Goal: Task Accomplishment & Management: Manage account settings

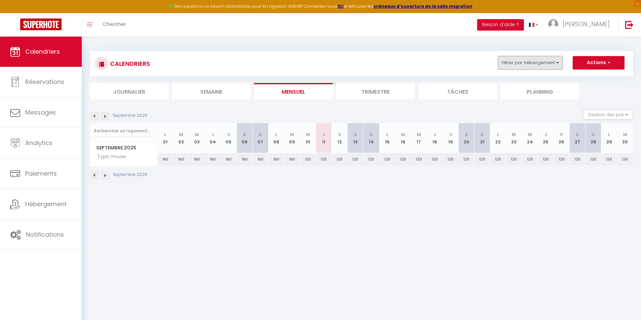
click at [540, 66] on button "Filtrer par hébergement" at bounding box center [530, 62] width 65 height 13
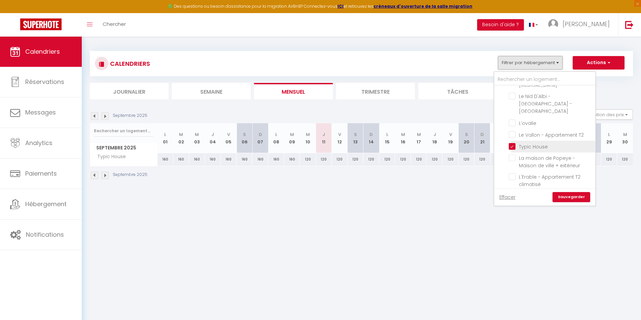
scroll to position [135, 0]
click at [514, 134] on input "Typic House" at bounding box center [550, 135] width 84 height 7
checkbox input "false"
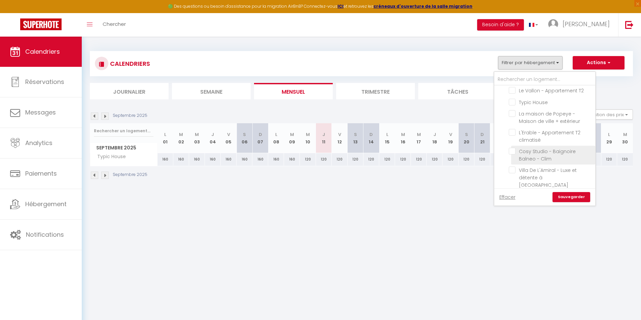
click at [514, 154] on input "Cosy Studio - Baignoire Balneo - Clim" at bounding box center [550, 151] width 84 height 7
checkbox input "true"
checkbox input "false"
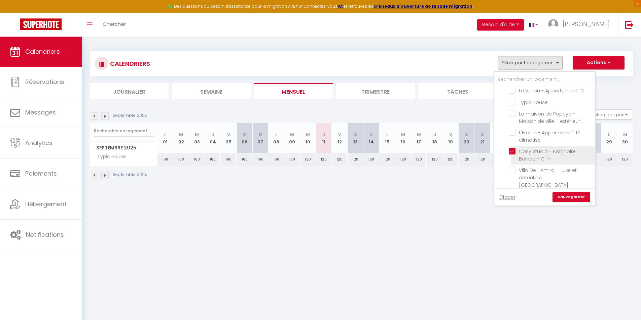
checkbox input "false"
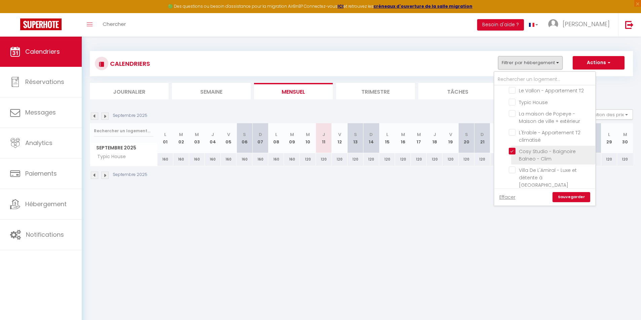
checkbox input "false"
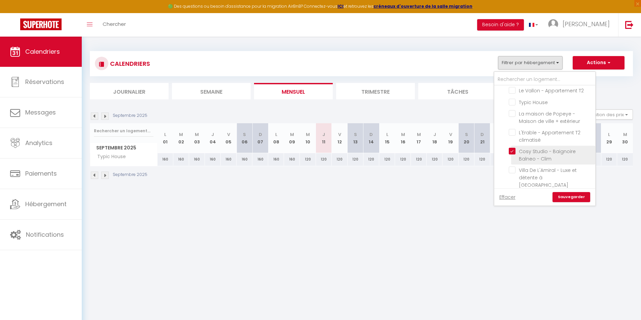
checkbox input "false"
drag, startPoint x: 560, startPoint y: 194, endPoint x: 565, endPoint y: 198, distance: 6.7
click at [560, 195] on link "Sauvegarder" at bounding box center [571, 197] width 38 height 10
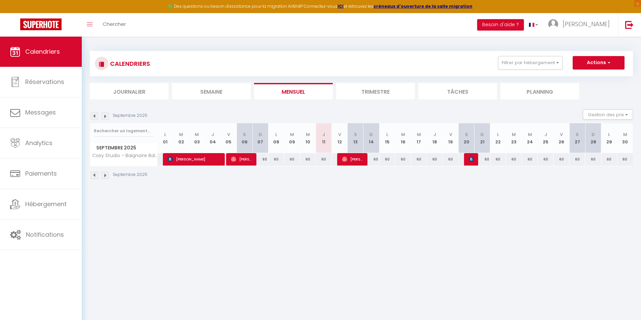
click at [94, 119] on img at bounding box center [94, 116] width 7 height 7
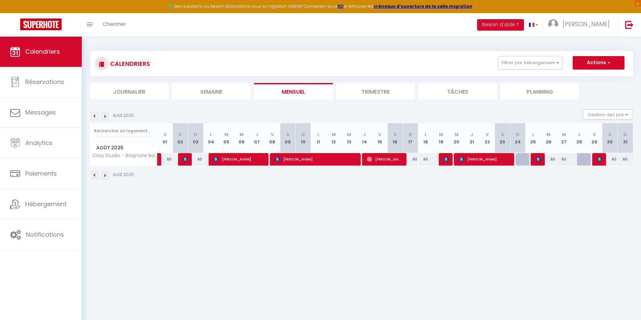
click at [180, 160] on div at bounding box center [185, 159] width 15 height 13
click at [185, 160] on img at bounding box center [185, 159] width 5 height 5
select select "OK"
select select "KO"
select select "0"
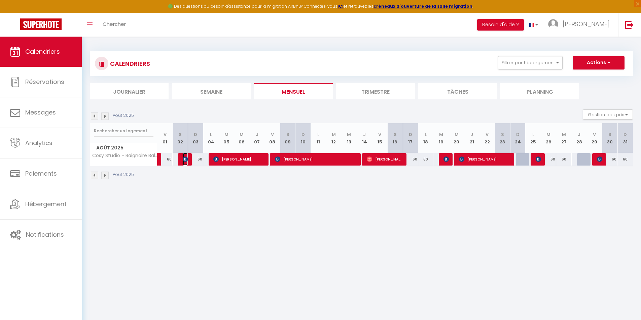
select select "0"
select select "1"
select select
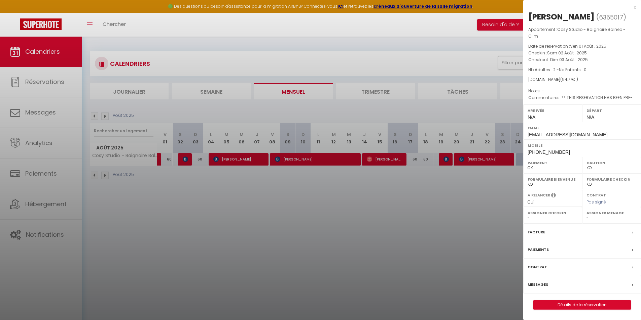
click at [541, 246] on label "Paiements" at bounding box center [537, 249] width 21 height 7
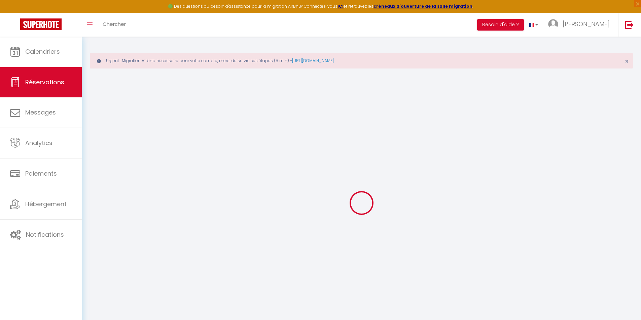
select select
checkbox input "false"
select select
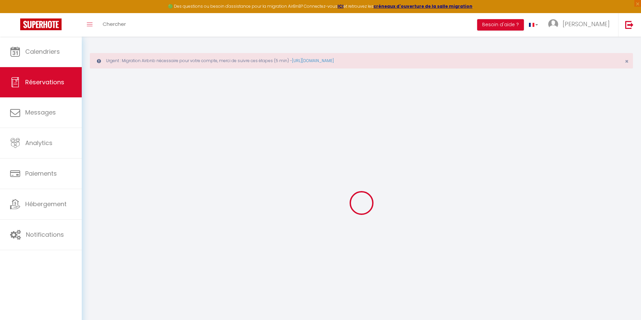
checkbox input "false"
type textarea "** THIS RESERVATION HAS BEEN PRE-PAID ** BOOKING NOTE : Payment charge is EUR 1…"
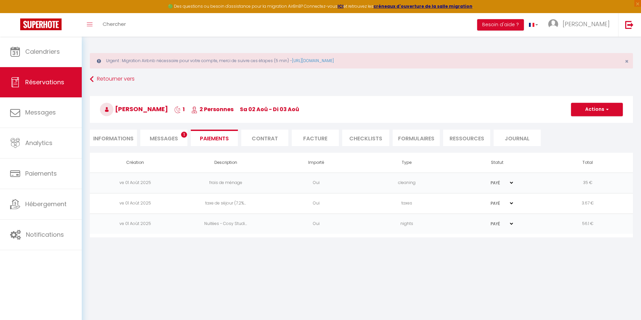
click at [511, 222] on select "PAYÉ EN ATTENTE" at bounding box center [497, 224] width 34 height 6
click at [163, 135] on span "Messages" at bounding box center [164, 139] width 28 height 8
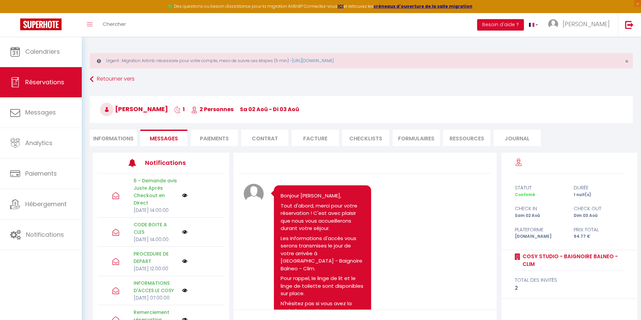
click at [208, 135] on li "Paiements" at bounding box center [214, 138] width 47 height 16
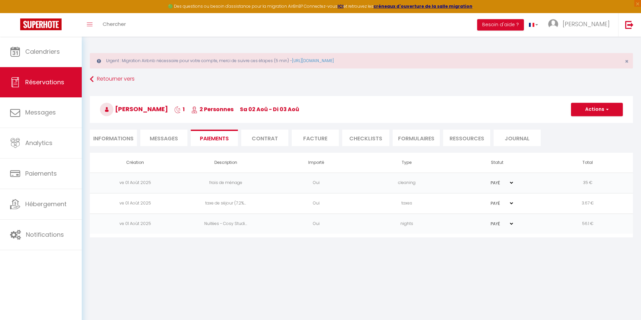
click at [121, 137] on li "Informations" at bounding box center [113, 138] width 47 height 16
select select
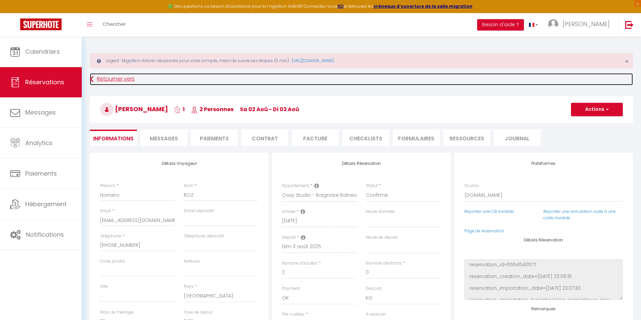
click at [93, 81] on icon at bounding box center [92, 79] width 4 height 12
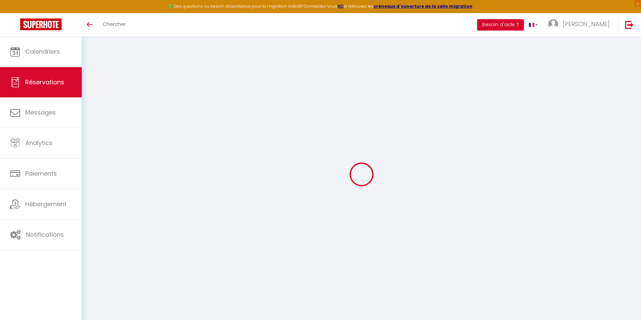
select select
checkbox input "false"
select select
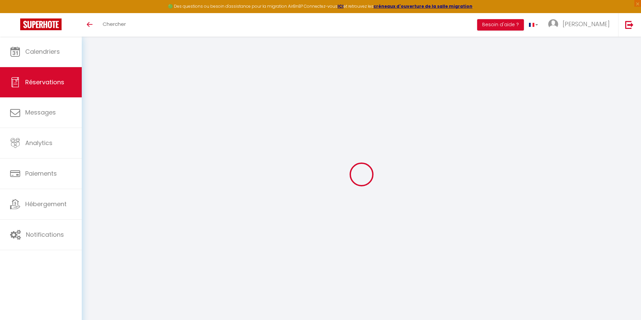
checkbox input "false"
type textarea "** THIS RESERVATION HAS BEEN PRE-PAID ** BOOKING NOTE : Payment charge is EUR 1…"
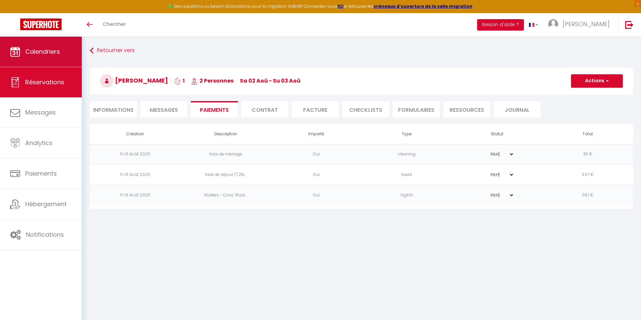
click at [57, 51] on span "Calendriers" at bounding box center [42, 51] width 35 height 8
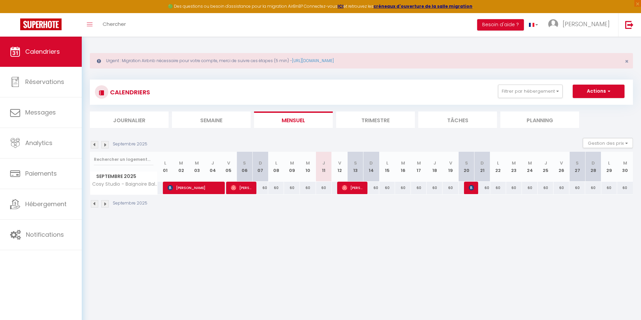
click at [93, 145] on img at bounding box center [94, 144] width 7 height 7
